Goal: Navigation & Orientation: Find specific page/section

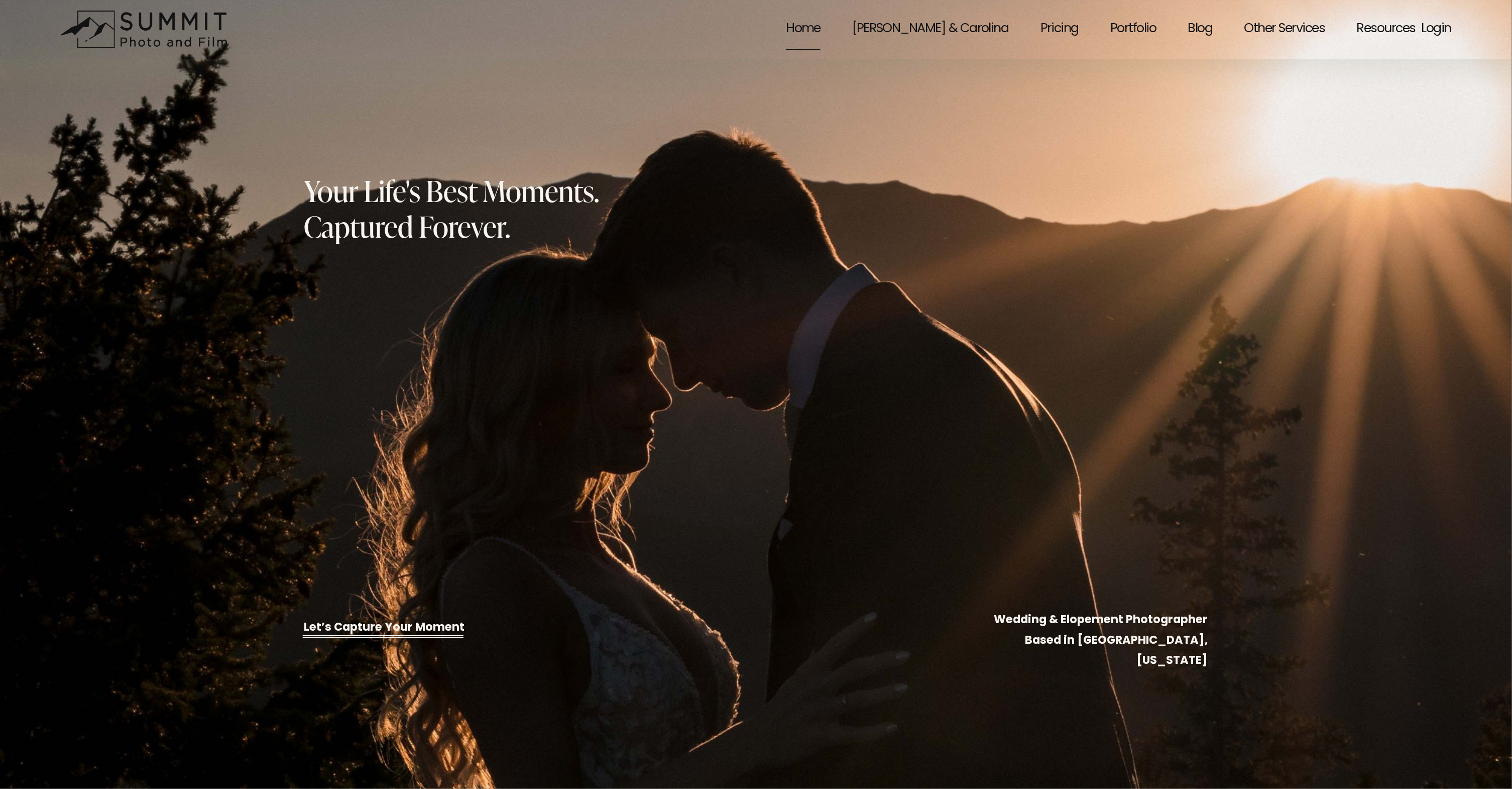
click at [1122, 25] on link "Portfolio" at bounding box center [1134, 29] width 45 height 43
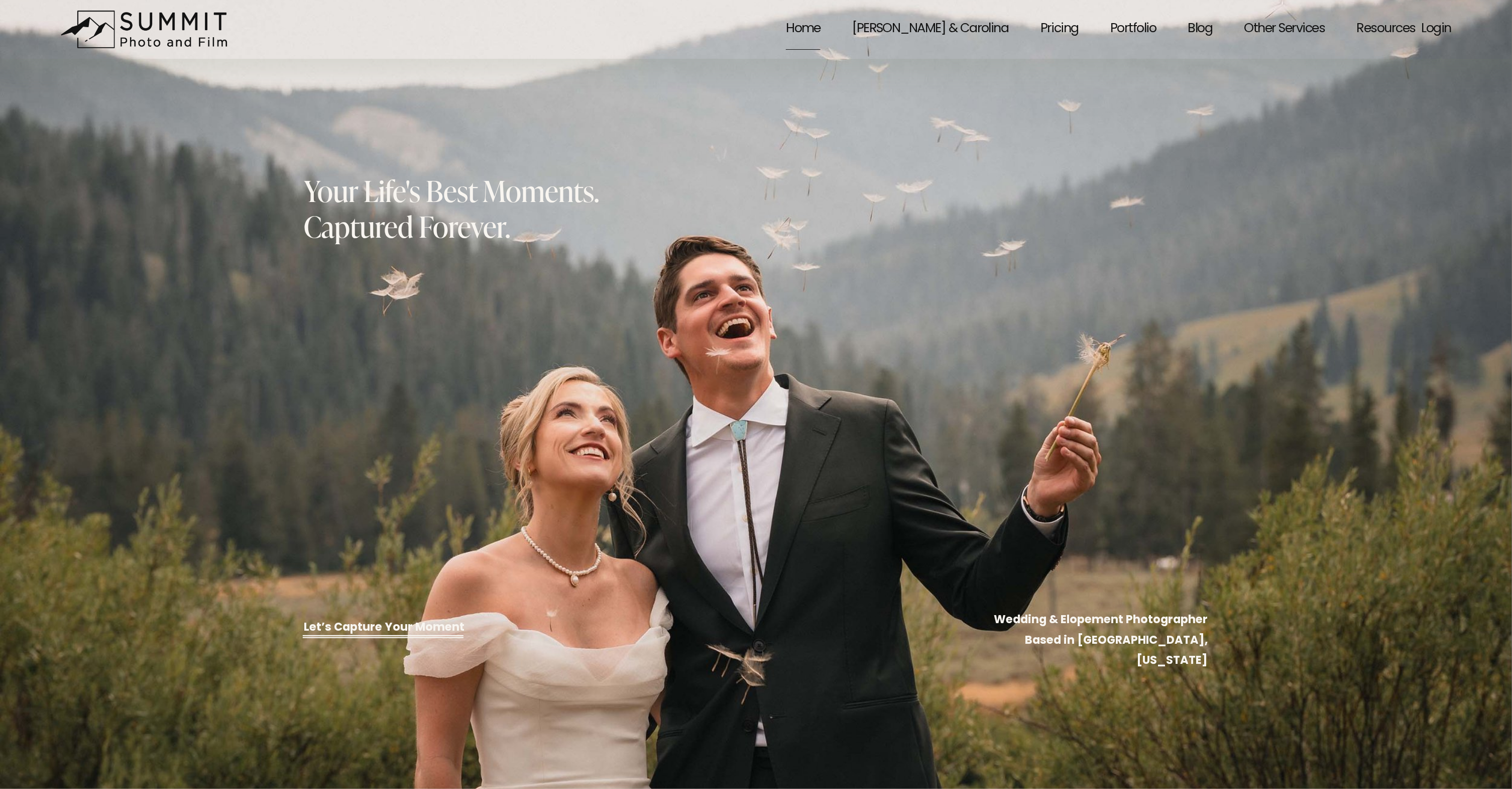
click at [1127, 30] on link "Portfolio" at bounding box center [1134, 29] width 45 height 43
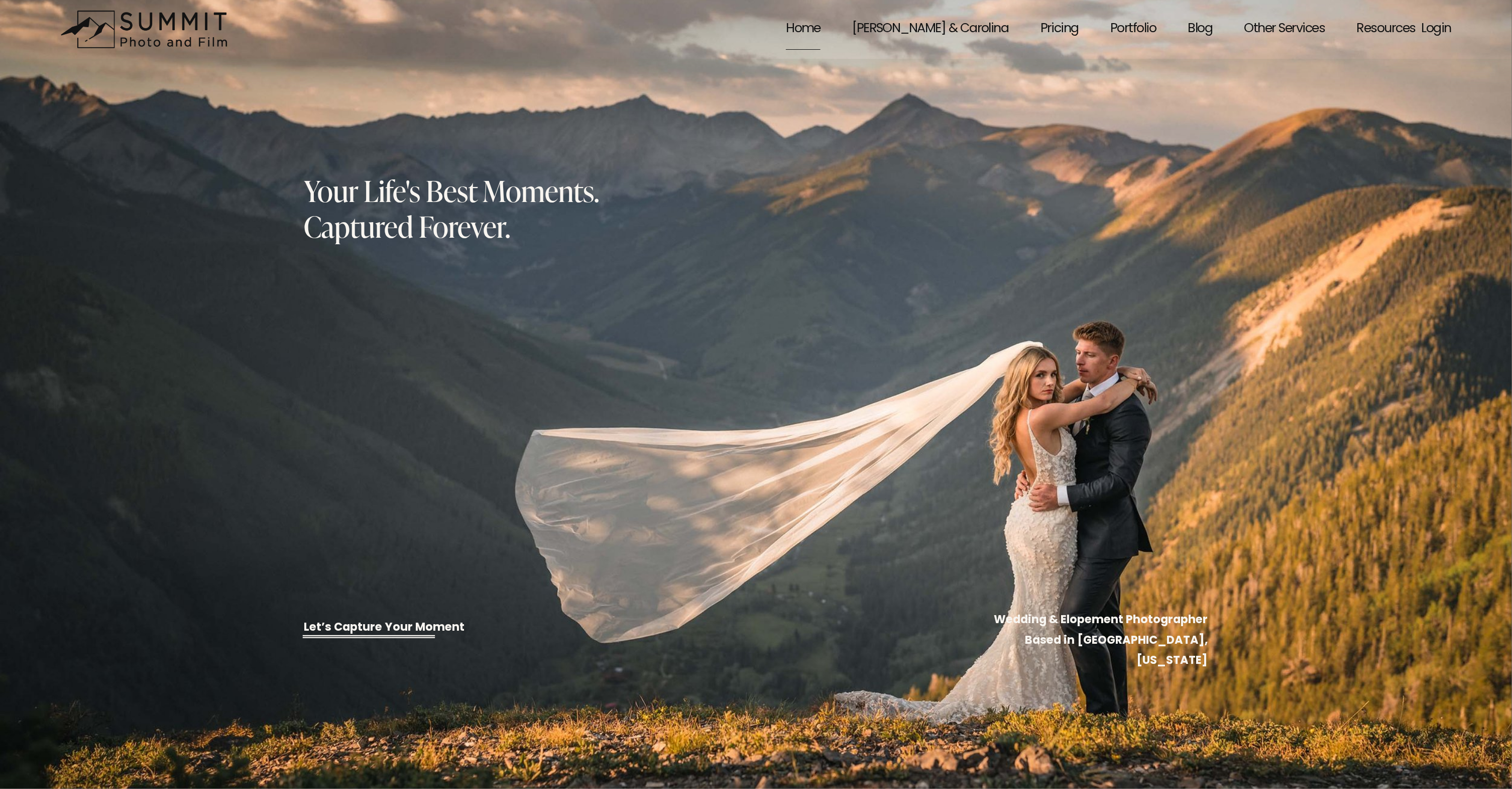
click at [1119, 27] on link "Portfolio" at bounding box center [1134, 29] width 45 height 43
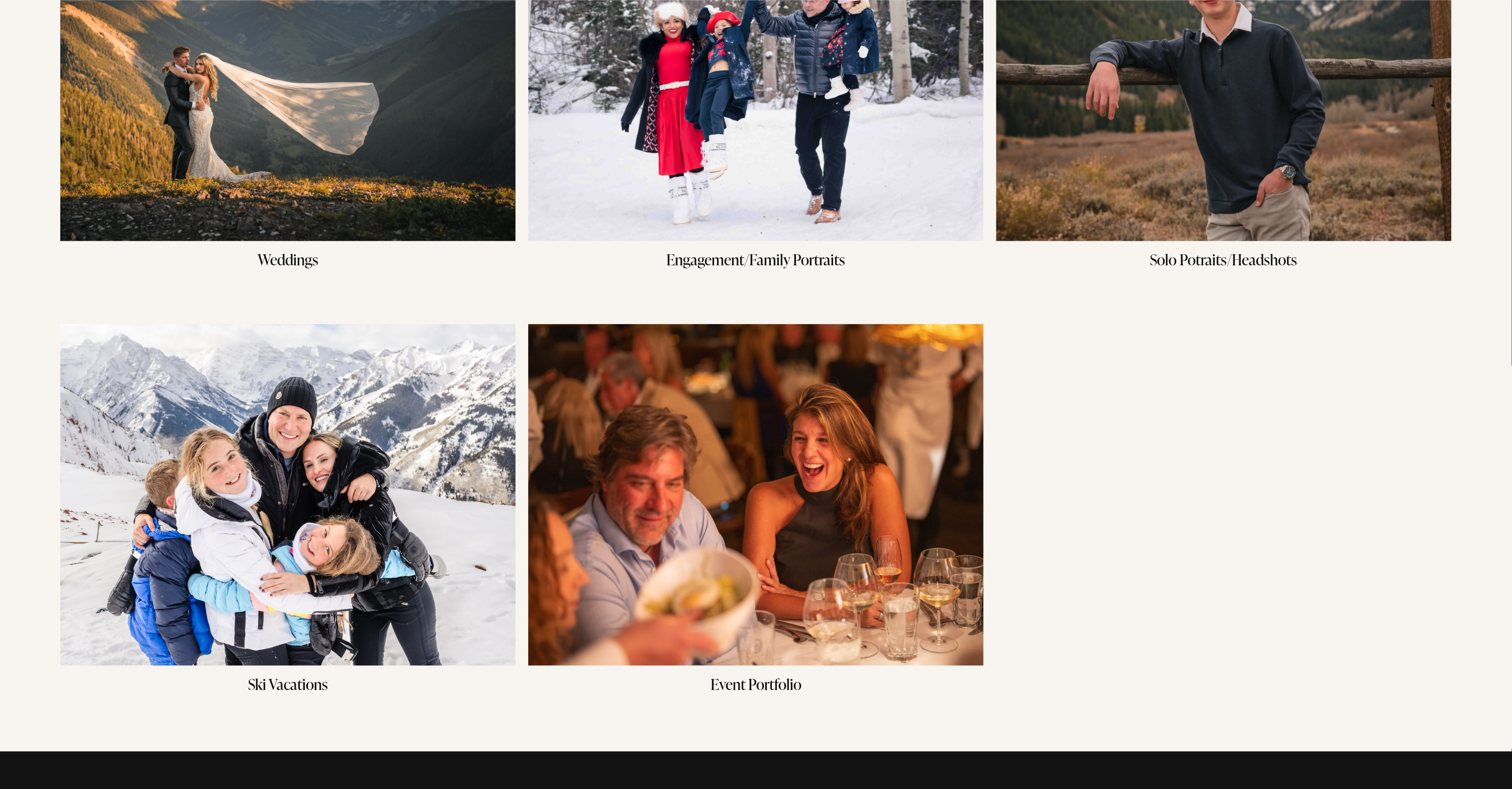
scroll to position [212, 0]
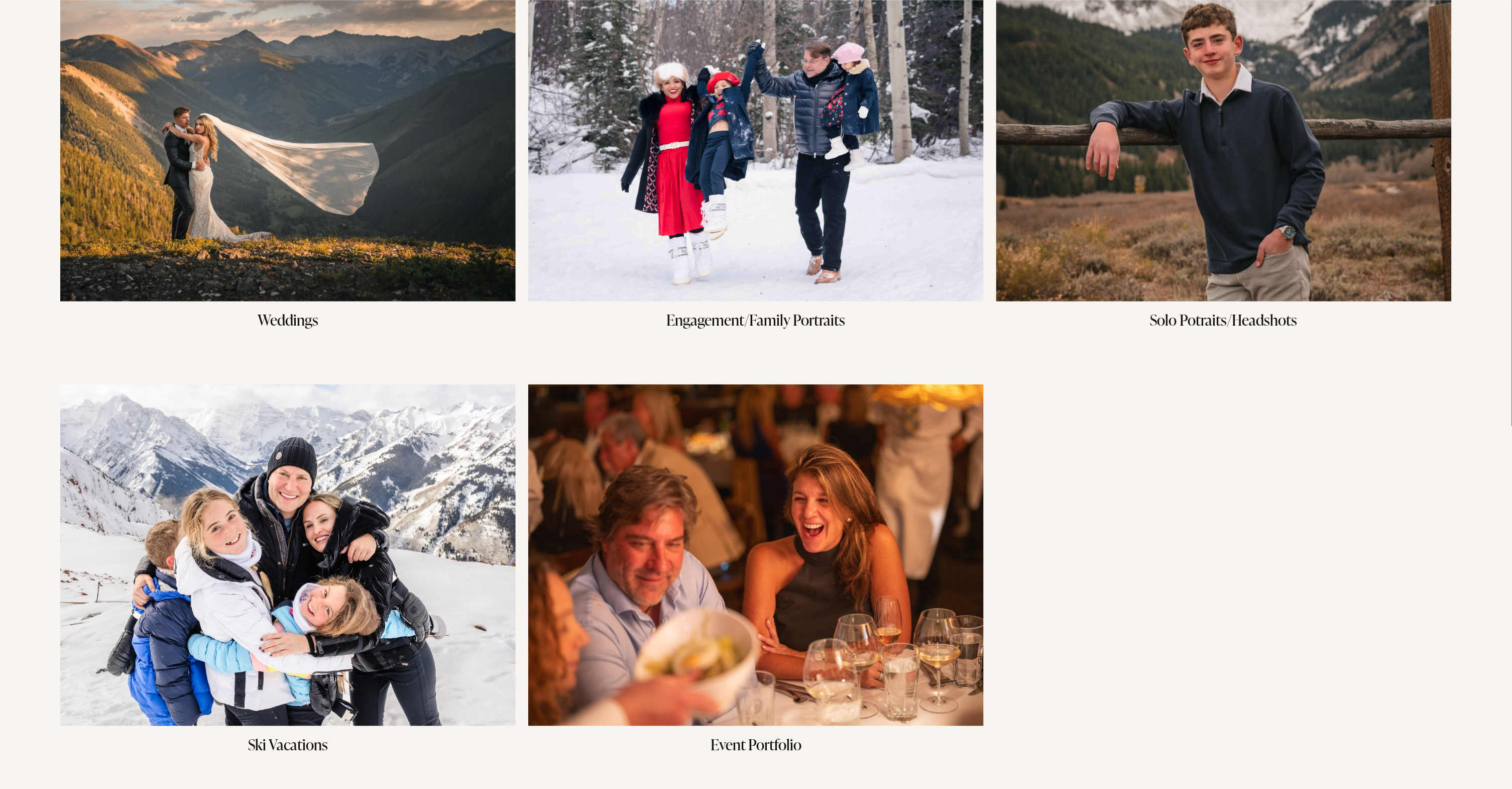
click at [765, 247] on img at bounding box center [756, 130] width 456 height 342
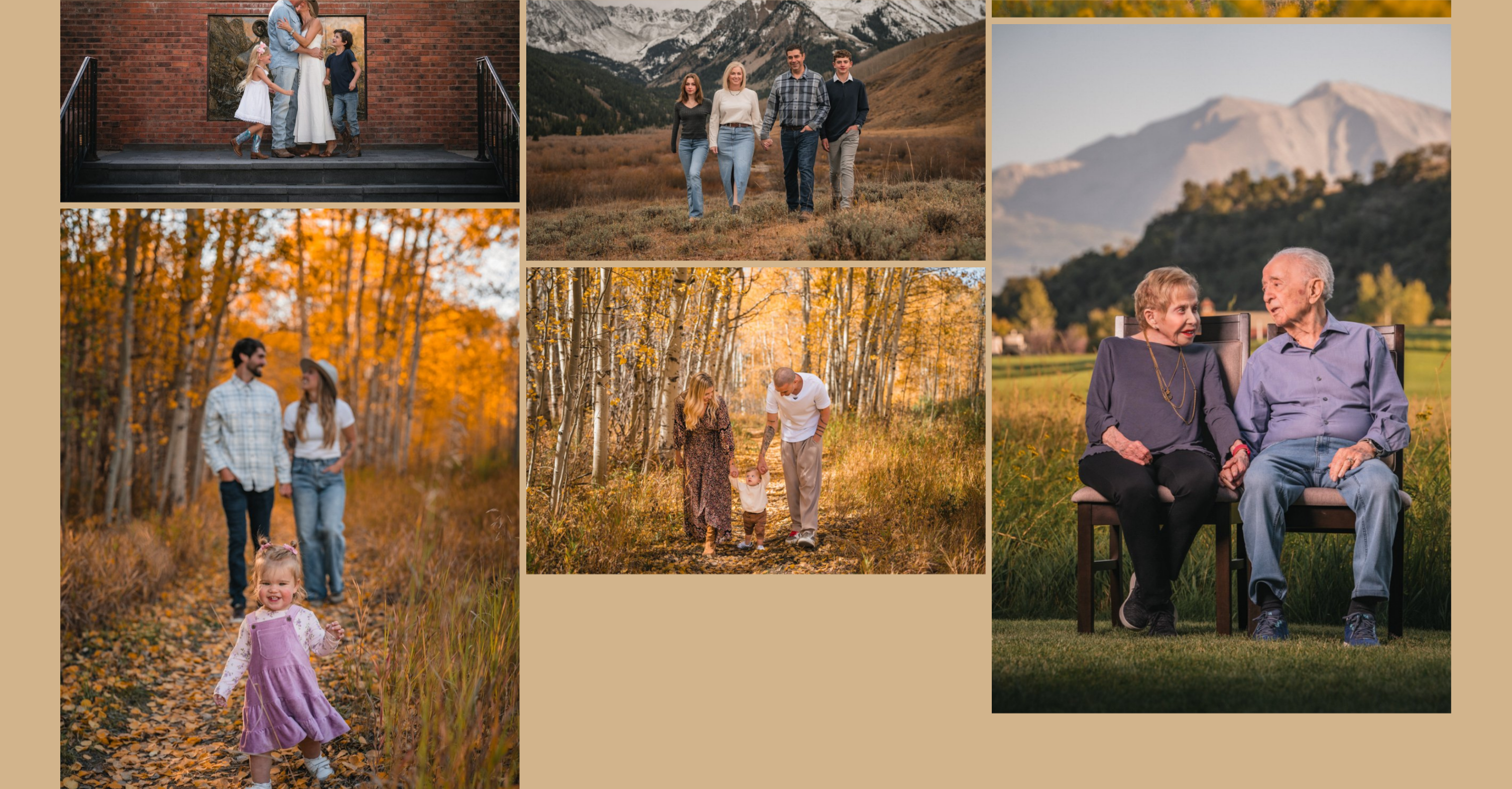
scroll to position [2551, 0]
